Goal: Transaction & Acquisition: Purchase product/service

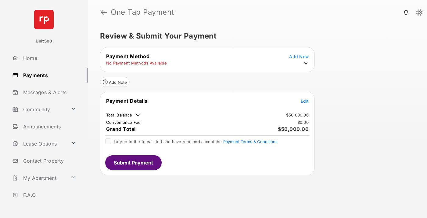
click at [305, 101] on span "Edit" at bounding box center [305, 100] width 8 height 5
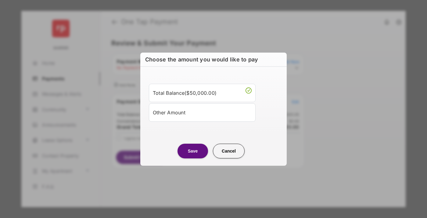
click at [202, 112] on div "Other Amount" at bounding box center [202, 112] width 99 height 10
type input "****"
click at [193, 158] on button "Save" at bounding box center [193, 150] width 31 height 15
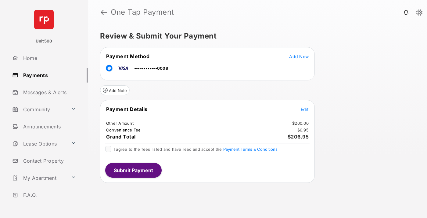
click at [305, 109] on span "Edit" at bounding box center [305, 109] width 8 height 5
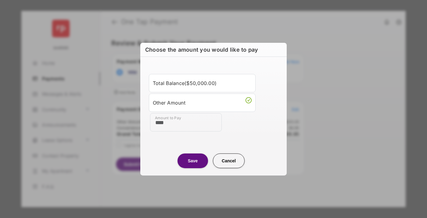
click at [193, 160] on button "Save" at bounding box center [193, 160] width 31 height 15
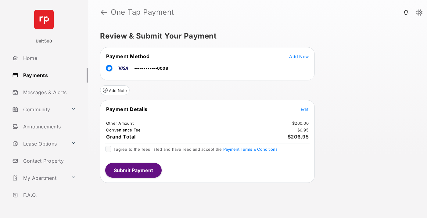
click at [133, 170] on button "Submit Payment" at bounding box center [133, 170] width 56 height 15
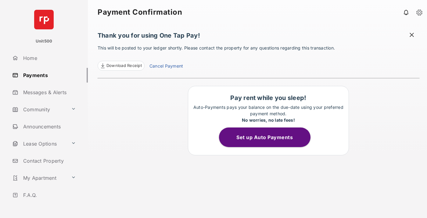
click at [412, 35] on span at bounding box center [412, 36] width 6 height 8
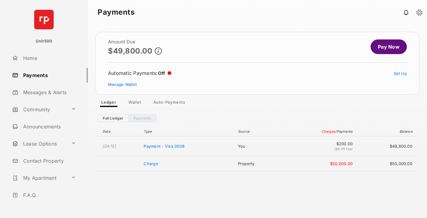
click at [122, 84] on link "Manage Wallet" at bounding box center [122, 84] width 29 height 5
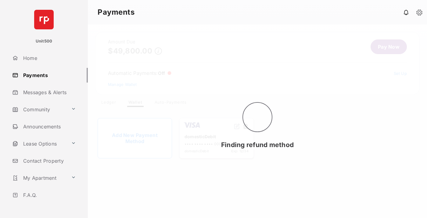
click at [246, 126] on button at bounding box center [246, 126] width 6 height 7
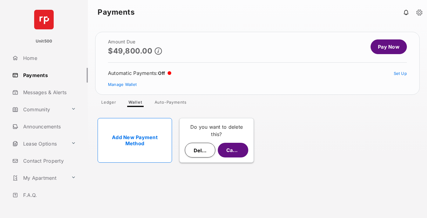
click at [200, 150] on button "Delete" at bounding box center [200, 150] width 31 height 15
